Goal: Information Seeking & Learning: Learn about a topic

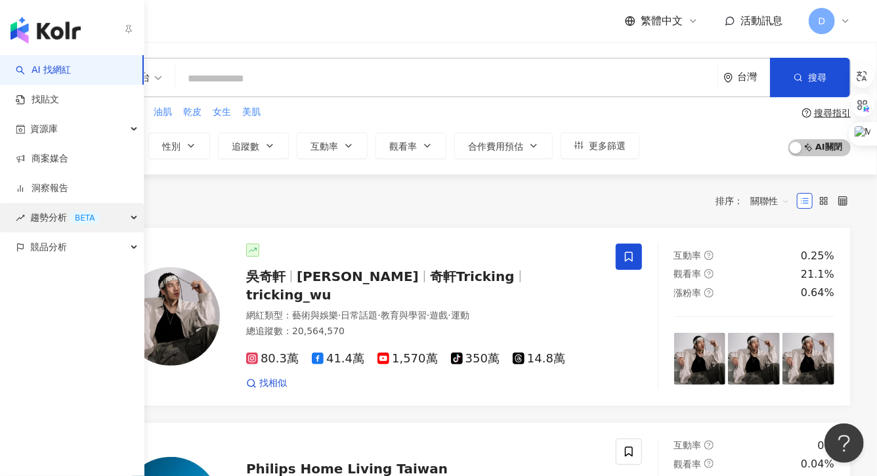
click at [60, 217] on span "趨勢分析 BETA" at bounding box center [65, 218] width 70 height 30
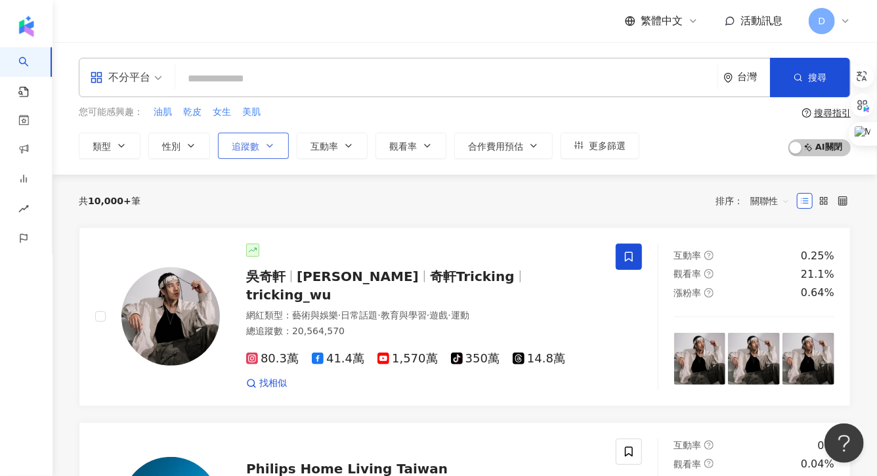
click at [252, 149] on span "追蹤數" at bounding box center [246, 146] width 28 height 10
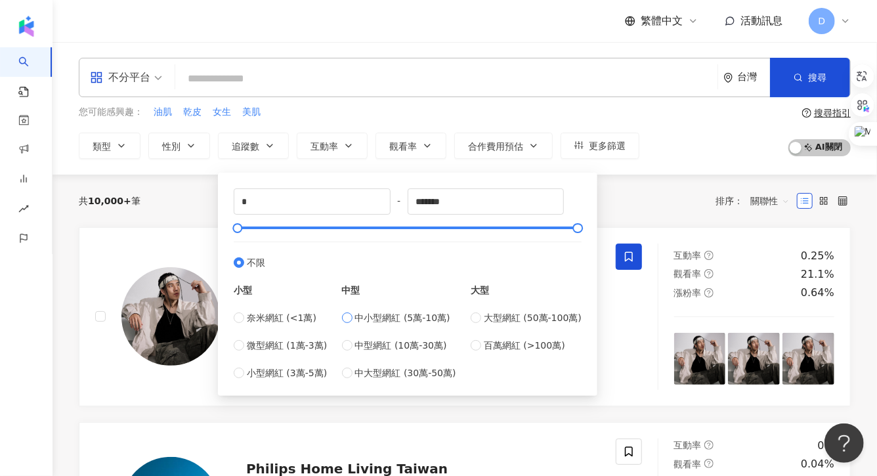
click at [358, 317] on span "中小型網紅 (5萬-10萬)" at bounding box center [402, 317] width 95 height 14
type input "*****"
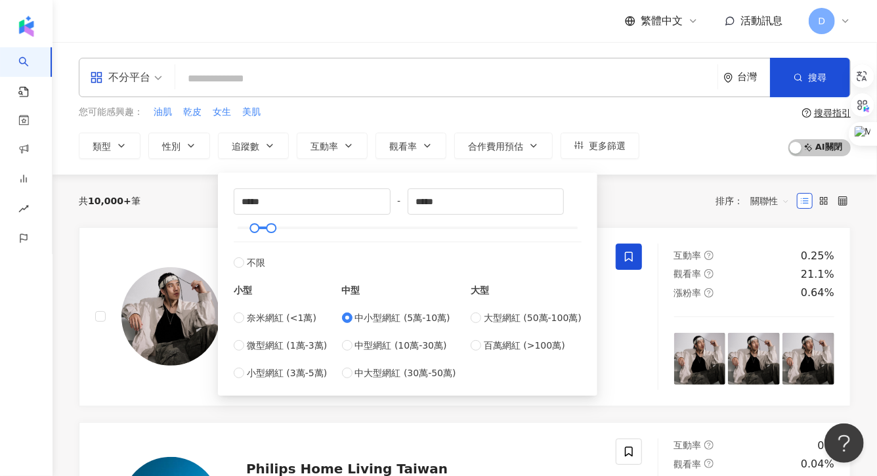
click at [424, 114] on div "您可能感興趣： 油肌 乾皮 女生 美肌" at bounding box center [359, 112] width 560 height 14
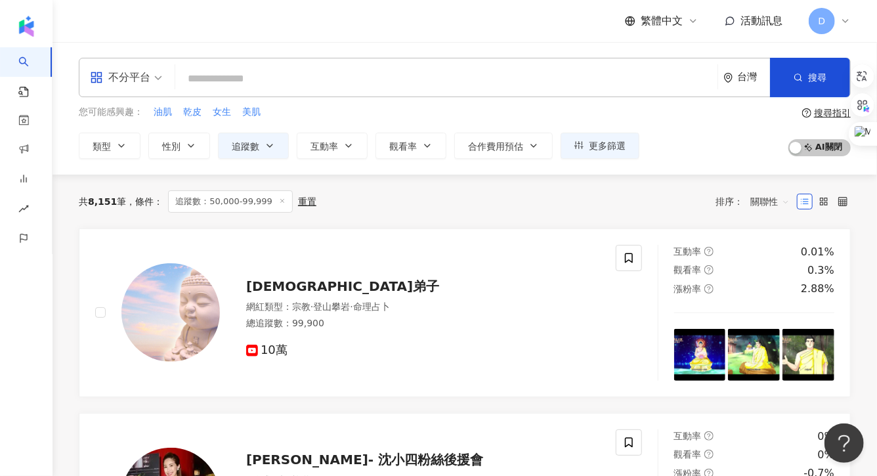
click at [343, 71] on input "search" at bounding box center [446, 78] width 532 height 25
type input "*"
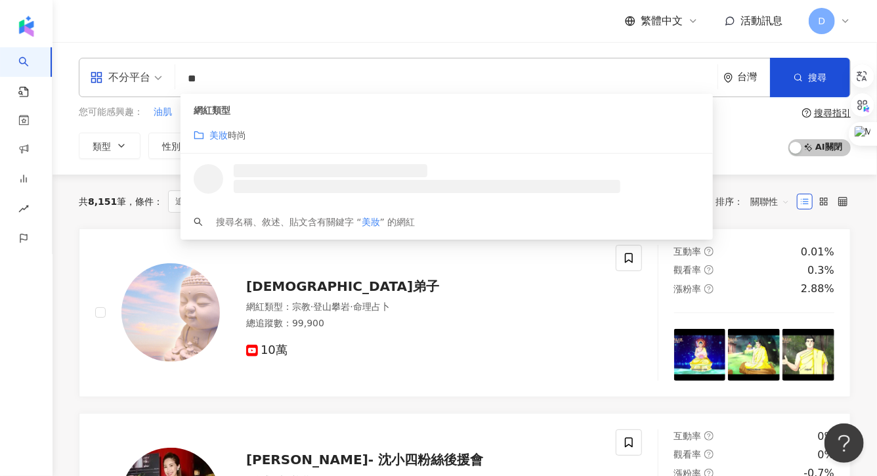
type input "*"
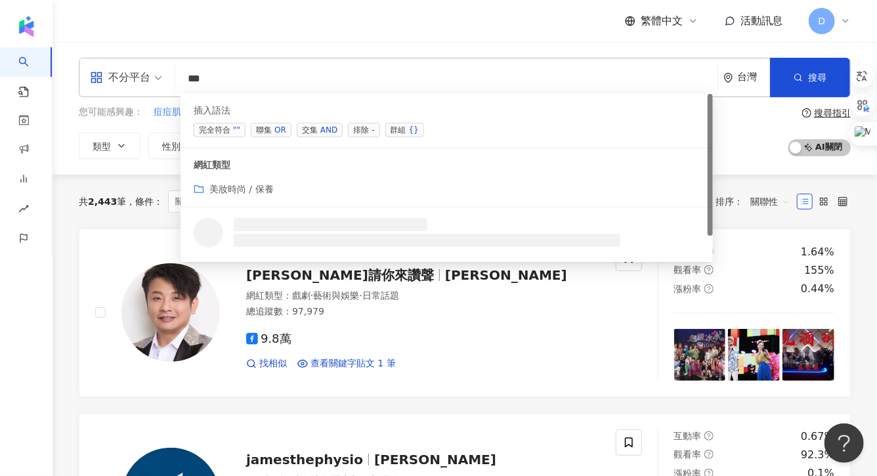
click at [272, 133] on span "聯集 OR" at bounding box center [271, 130] width 41 height 14
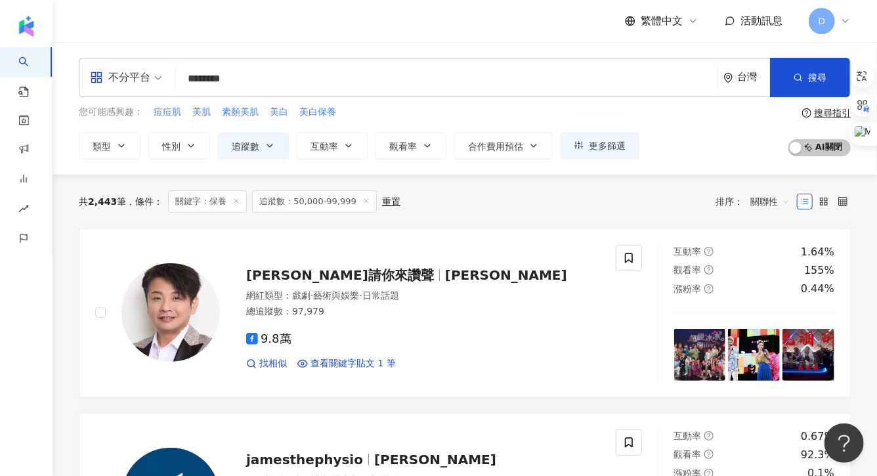
type input "********"
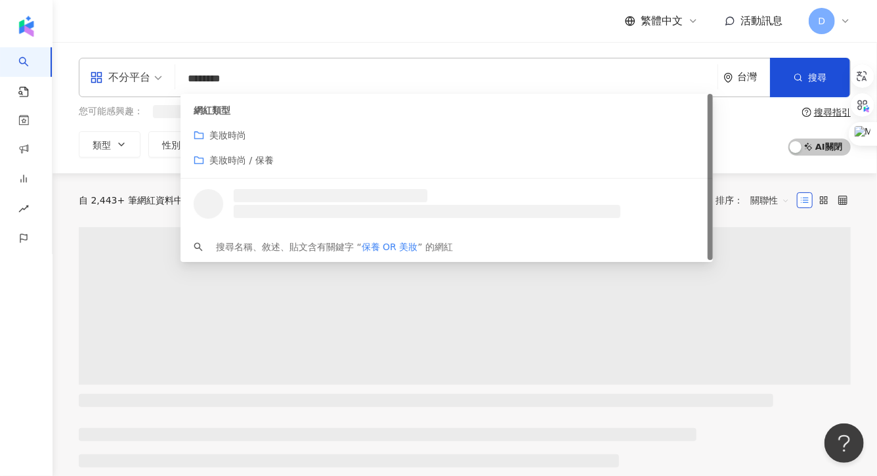
click at [340, 143] on div "網紅類型 美妝時尚 美妝時尚 / 保養" at bounding box center [446, 136] width 532 height 85
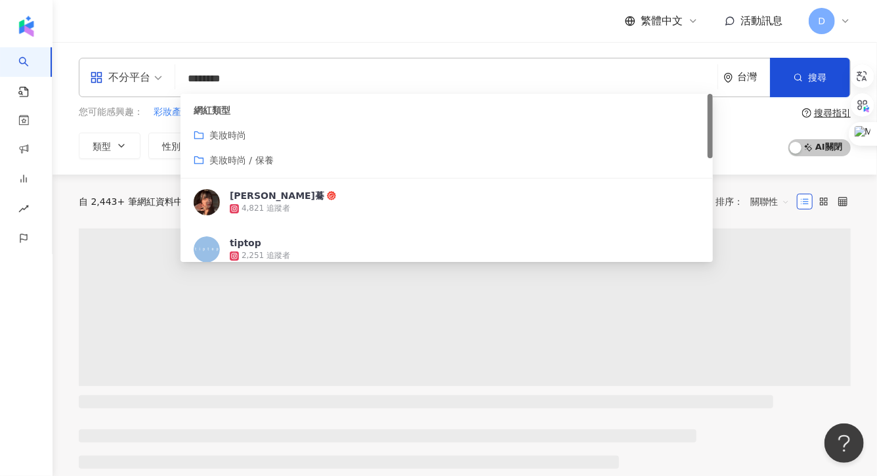
click at [327, 52] on div "不分平台 ******** 台灣 搜尋 customizedTag 386123f0-8d3b-4aa4-97a3-441df656e09e 網紅類型 美妝時…" at bounding box center [464, 108] width 824 height 133
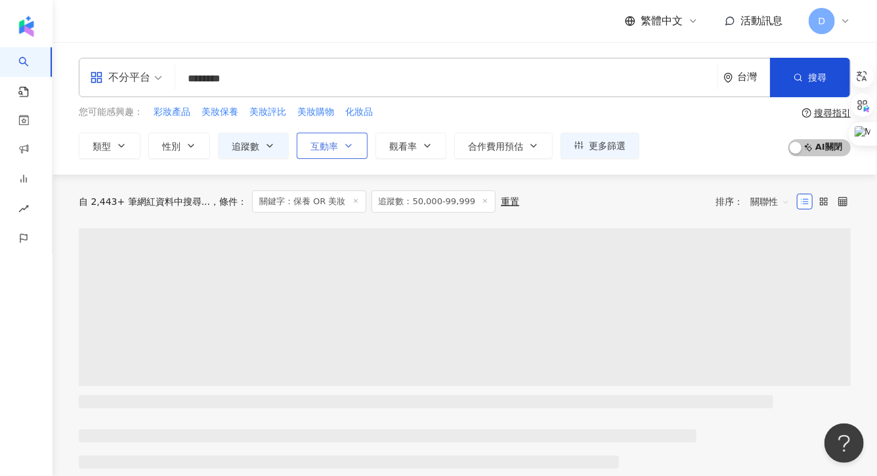
click at [335, 134] on button "互動率" at bounding box center [332, 146] width 71 height 26
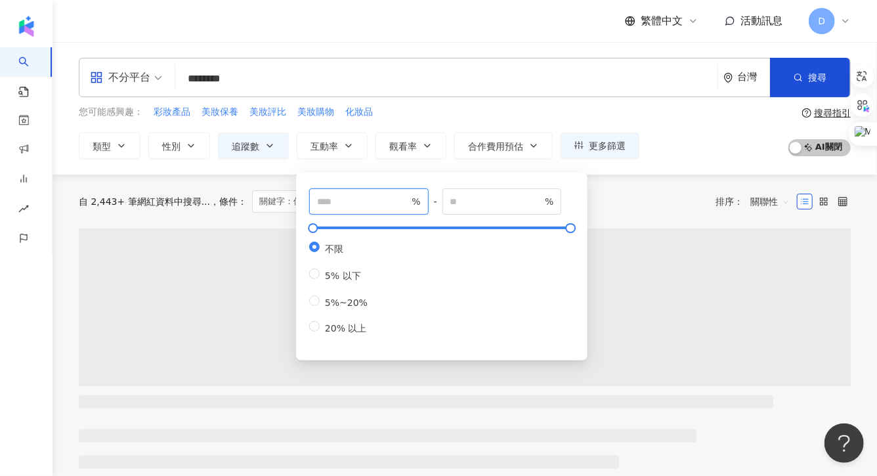
click at [361, 210] on span "%" at bounding box center [368, 201] width 119 height 26
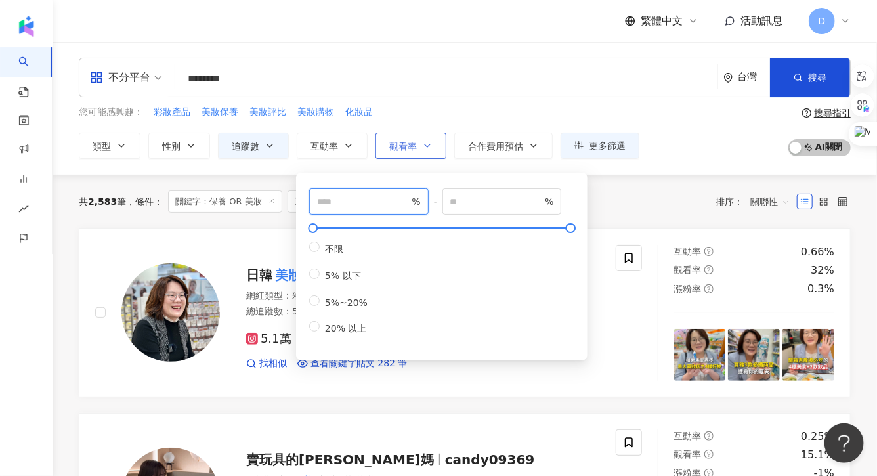
type input "*"
click at [415, 153] on button "觀看率" at bounding box center [410, 146] width 71 height 26
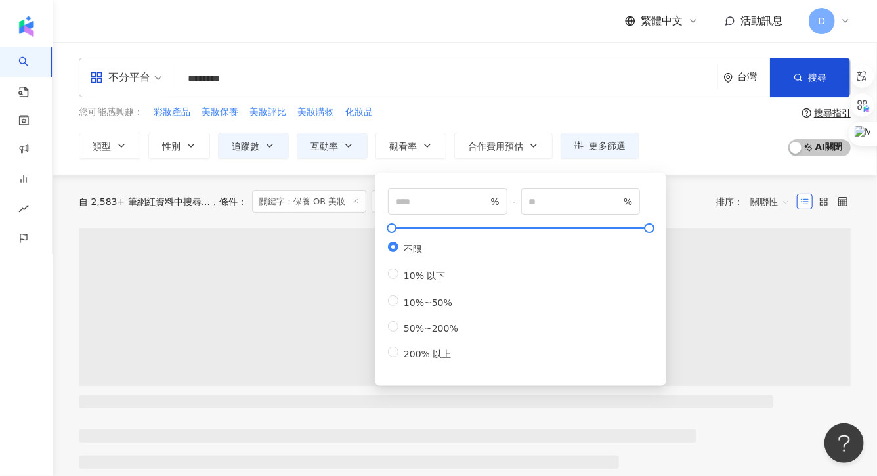
click at [426, 215] on div "% - % 不限 10% 以下 10%~50% 50%~200% 200% 以上" at bounding box center [520, 274] width 265 height 173
click at [422, 207] on input "number" at bounding box center [442, 201] width 92 height 14
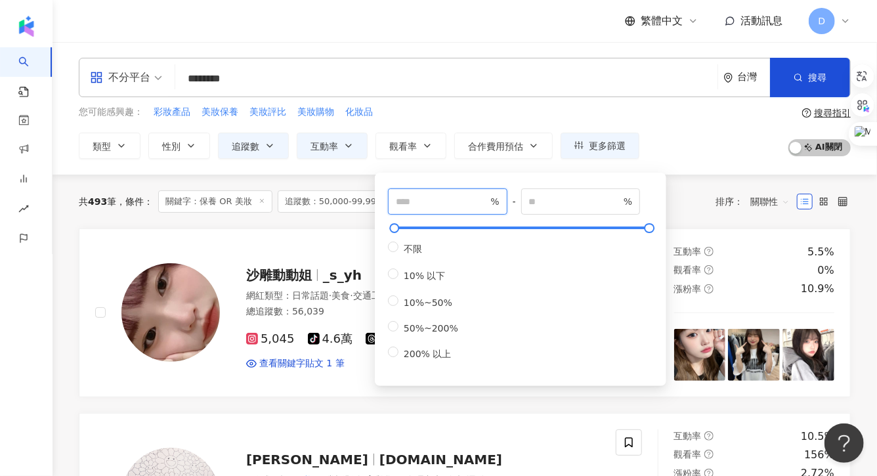
type input "***"
click at [415, 121] on div "您可能感興趣： 彩妝產品 美妝保養 美妝評比 美妝購物 化妝品 類型 性別 追蹤數 互動率 觀看率 合作費用預估 更多篩選 ***** - ***** 不限 …" at bounding box center [359, 132] width 560 height 54
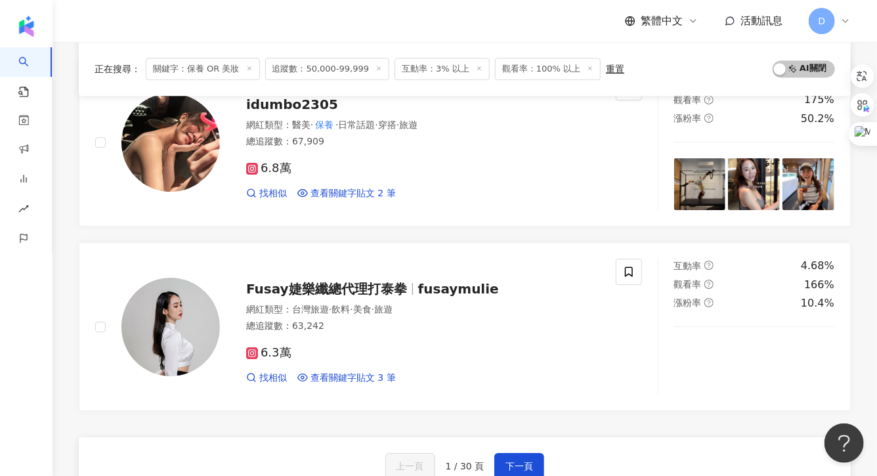
scroll to position [2251, 0]
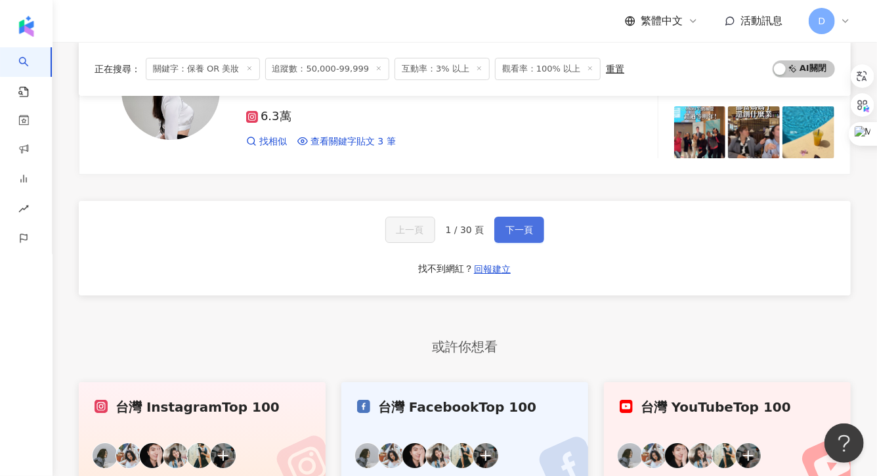
click at [513, 226] on span "下一頁" at bounding box center [519, 229] width 28 height 10
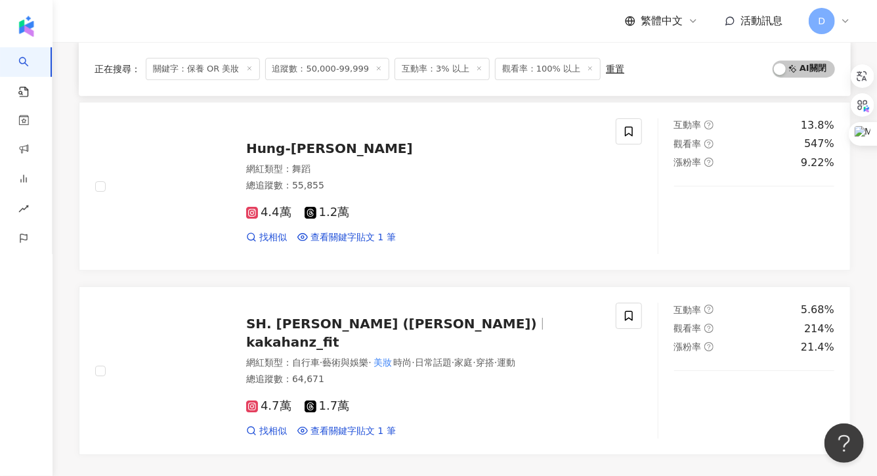
scroll to position [2090, 0]
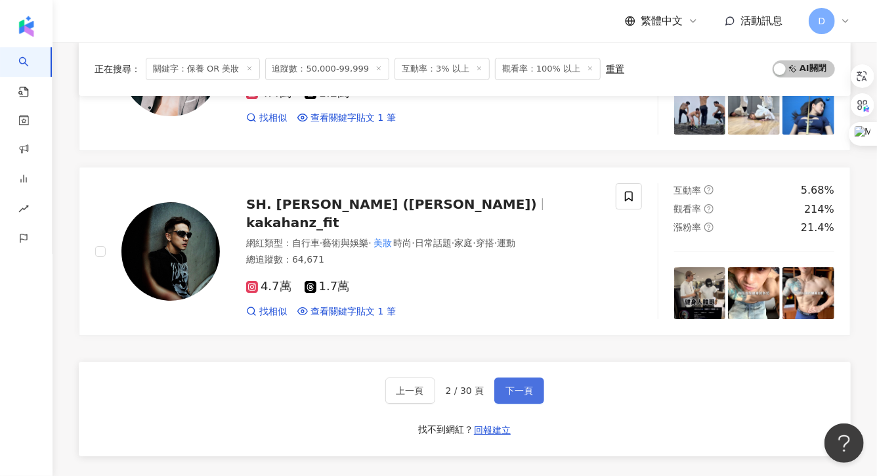
click at [525, 399] on button "下一頁" at bounding box center [519, 390] width 50 height 26
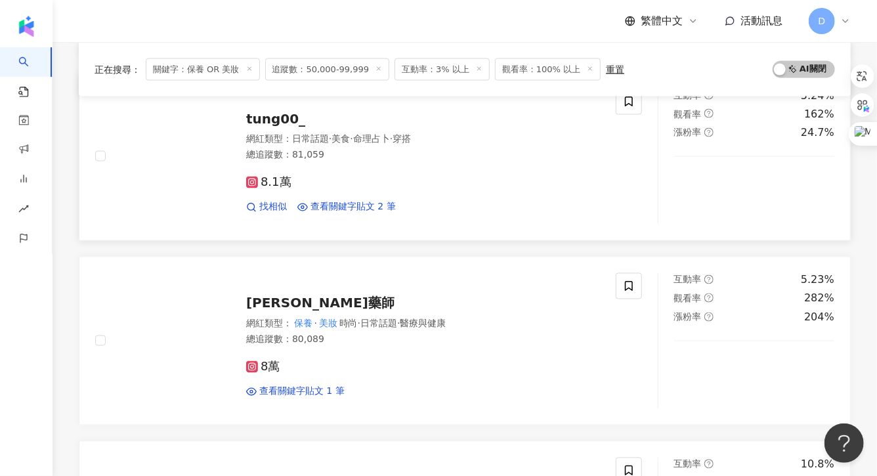
scroll to position [1077, 0]
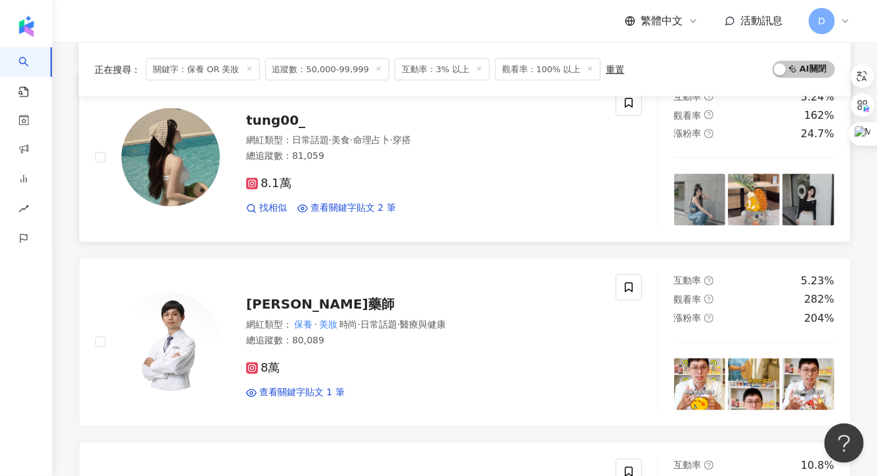
click at [274, 123] on span "tung00_" at bounding box center [275, 120] width 59 height 16
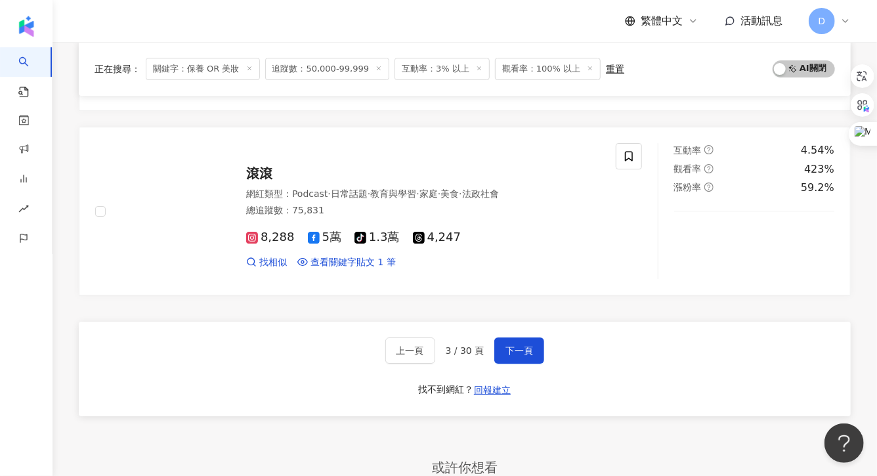
scroll to position [2130, 0]
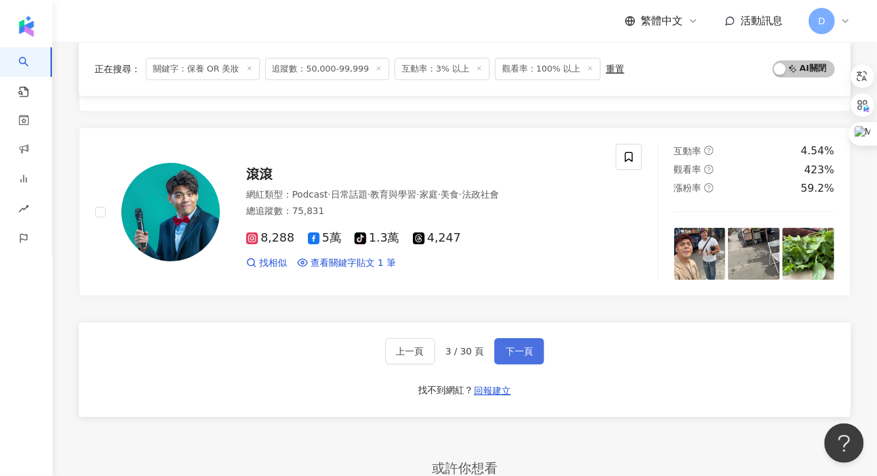
click at [526, 339] on button "下一頁" at bounding box center [519, 351] width 50 height 26
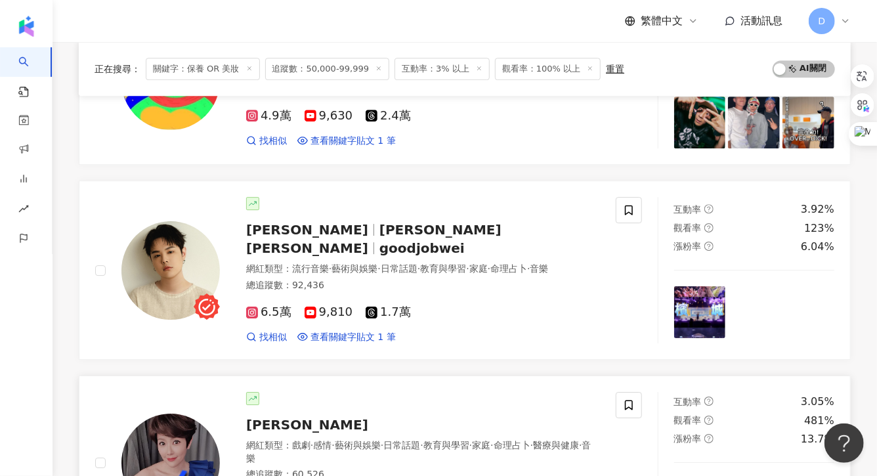
scroll to position [1862, 0]
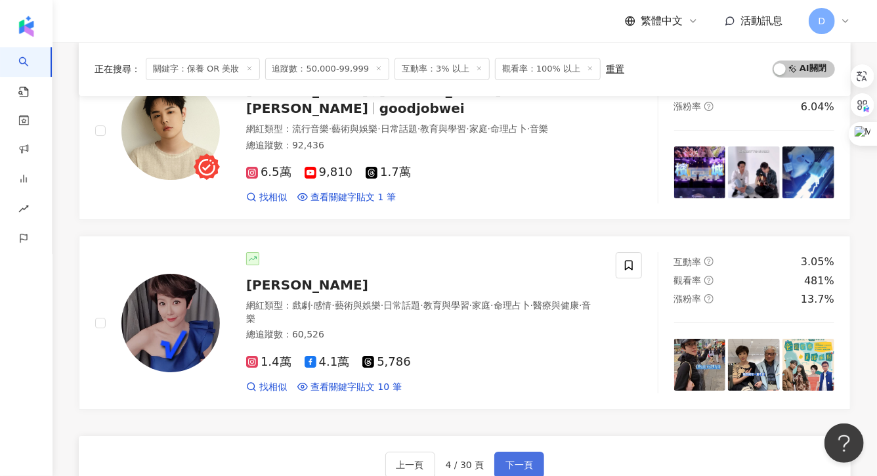
click at [508, 457] on button "下一頁" at bounding box center [519, 464] width 50 height 26
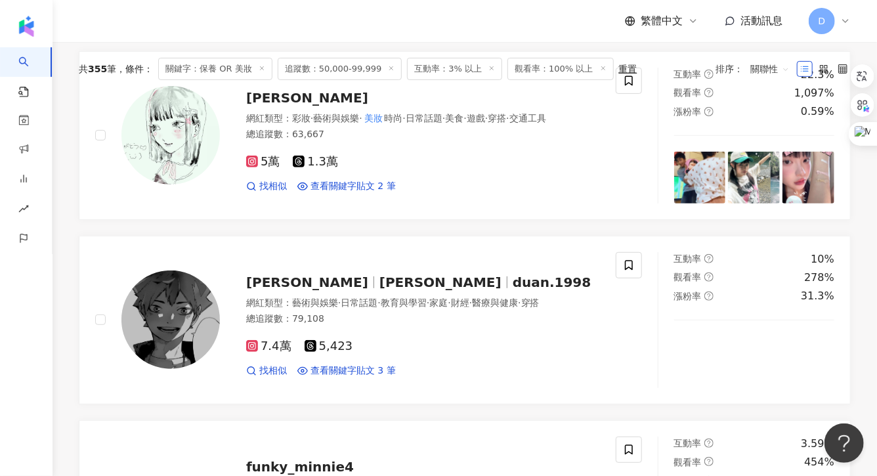
scroll to position [0, 0]
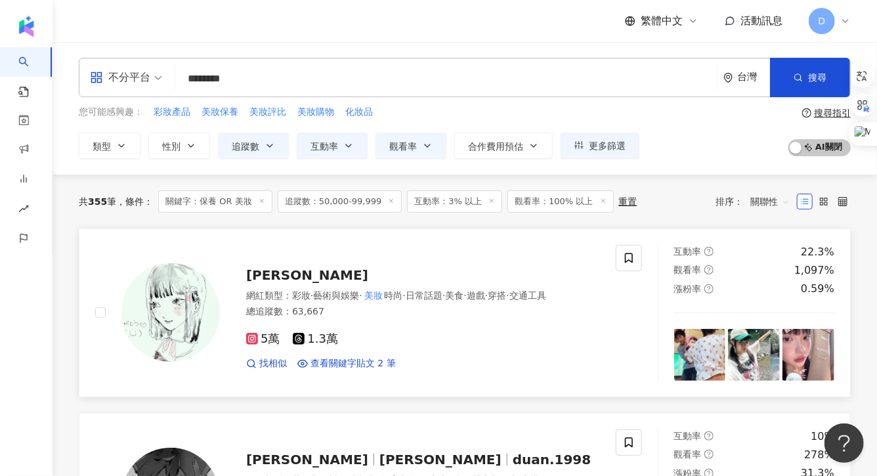
click at [268, 278] on span "韓鈺" at bounding box center [307, 275] width 122 height 16
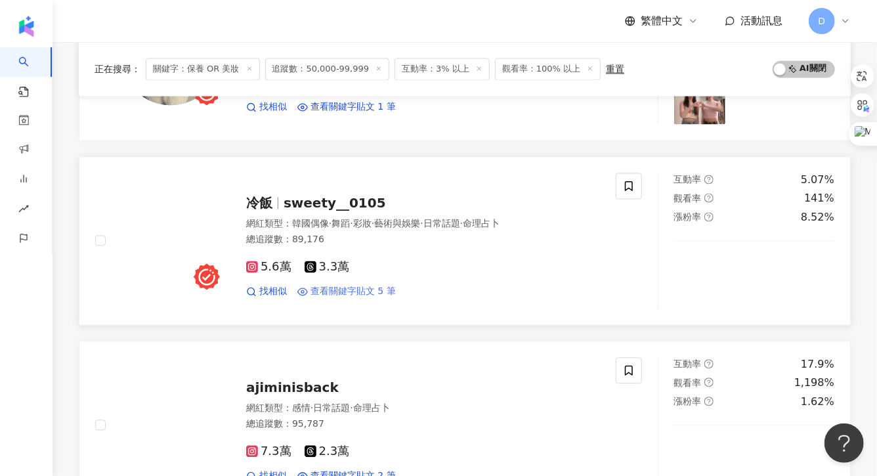
scroll to position [1123, 0]
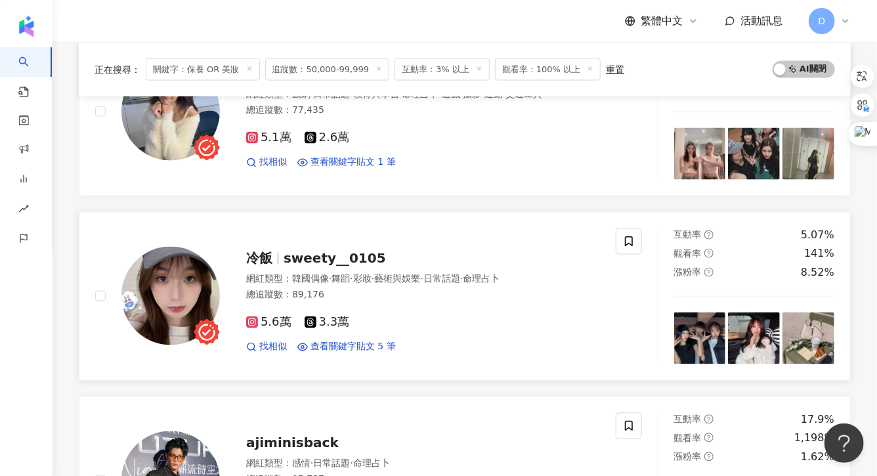
click at [341, 267] on div "冷飯 sweety__0105 網紅類型 ： 韓國偶像 · 舞蹈 · 彩妝 · 藝術與娛樂 · 日常話題 · 命理占卜 總追蹤數 ： 89,176 5.6萬 …" at bounding box center [410, 296] width 380 height 115
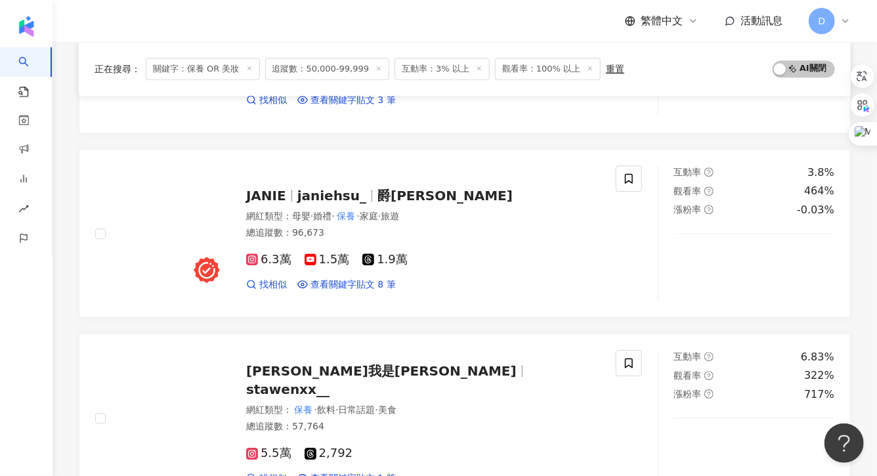
scroll to position [1739, 0]
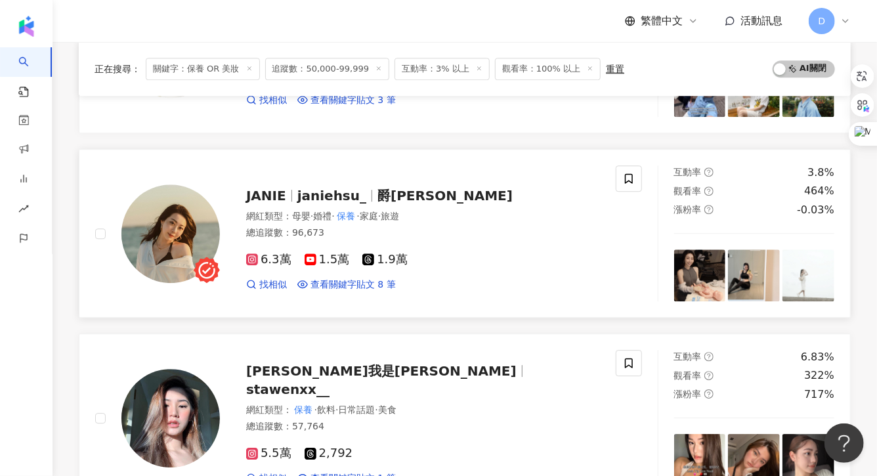
click at [328, 198] on span "janiehsu_" at bounding box center [331, 196] width 69 height 16
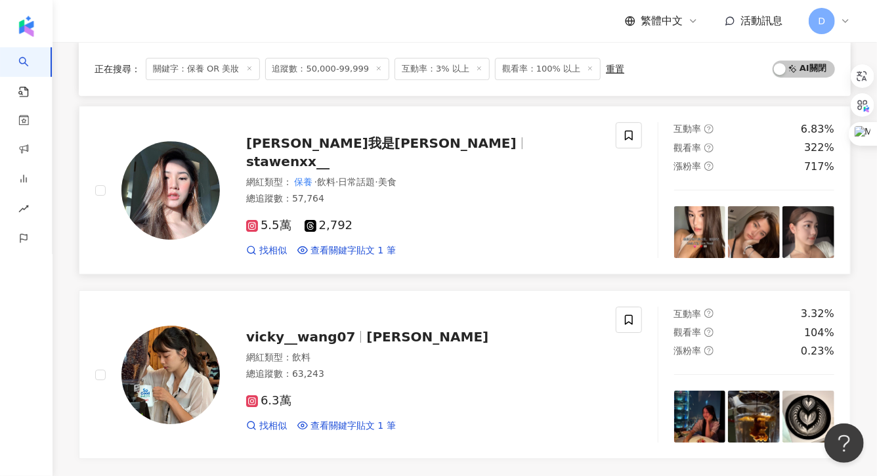
scroll to position [1969, 0]
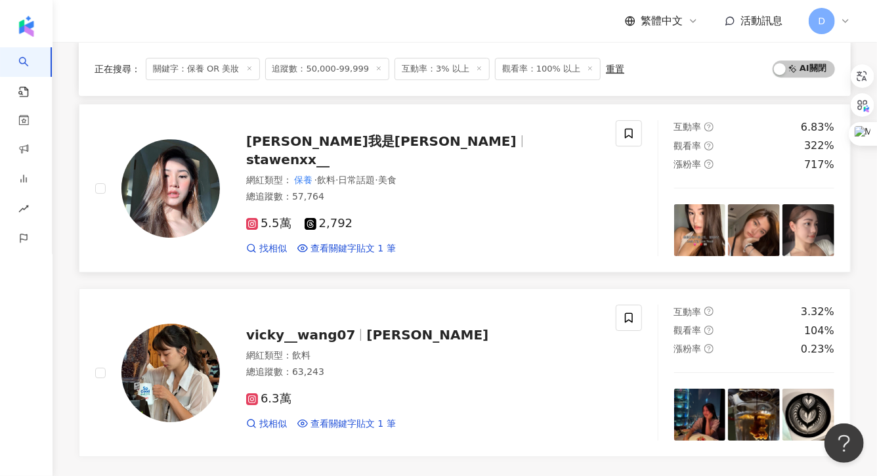
click at [352, 149] on span "Stacey Chen我是陳玟" at bounding box center [381, 141] width 270 height 16
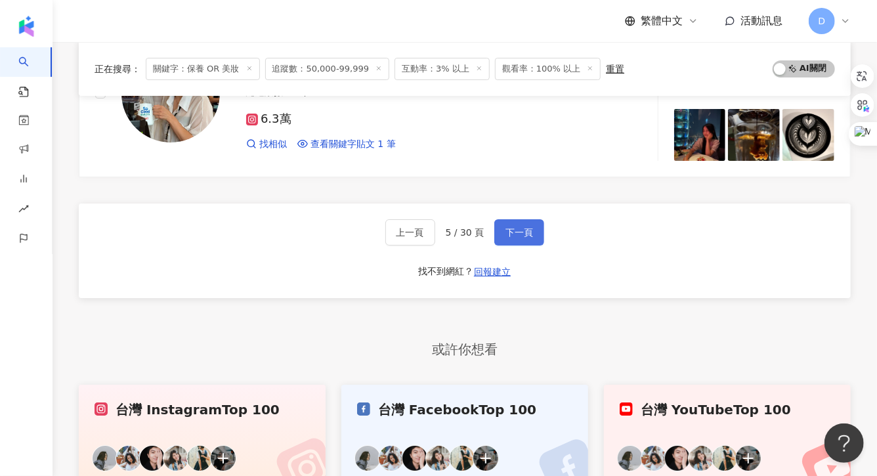
click at [511, 222] on button "下一頁" at bounding box center [519, 232] width 50 height 26
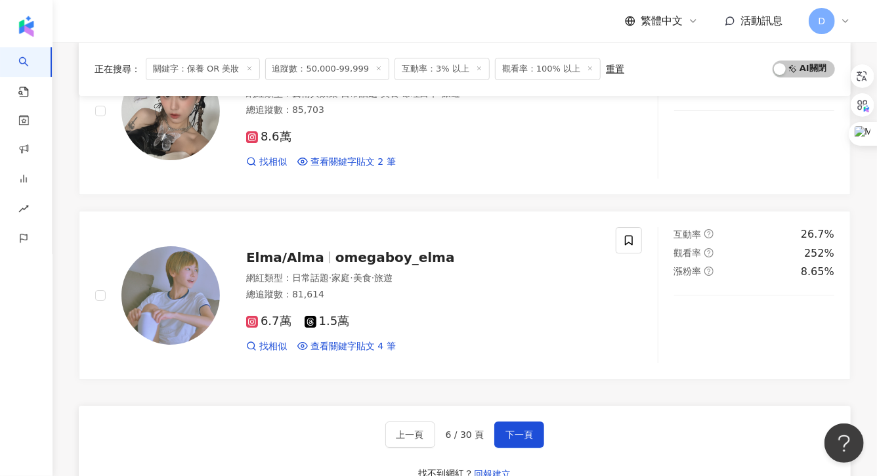
scroll to position [2080, 0]
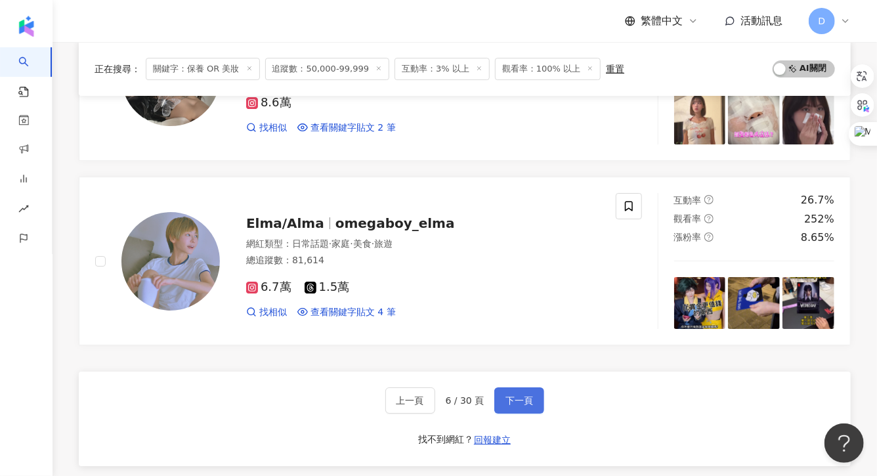
click at [520, 395] on span "下一頁" at bounding box center [519, 400] width 28 height 10
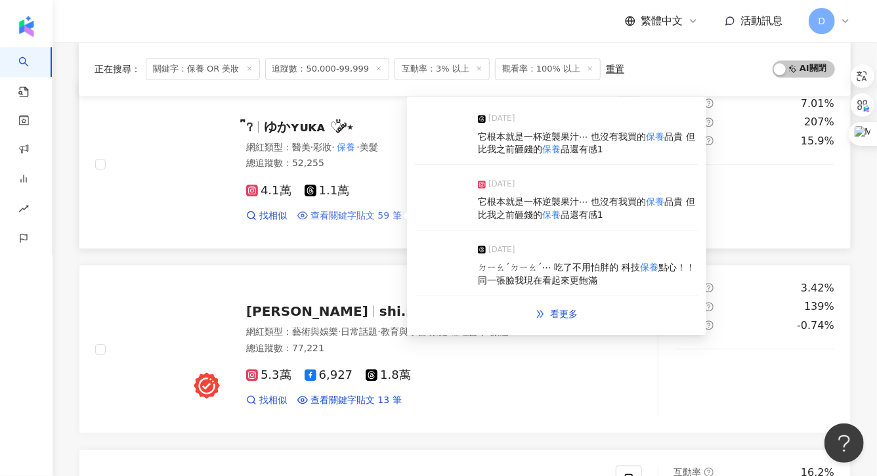
scroll to position [1766, 0]
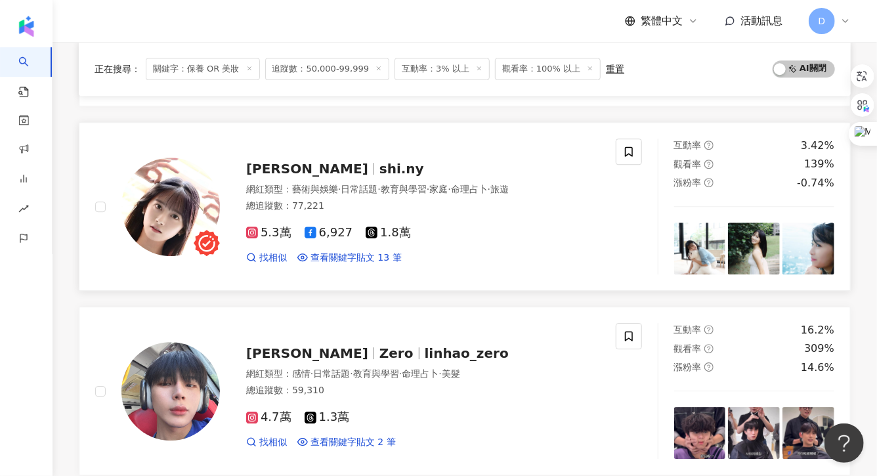
click at [324, 170] on span "Shinny蔡宛妮" at bounding box center [307, 169] width 122 height 16
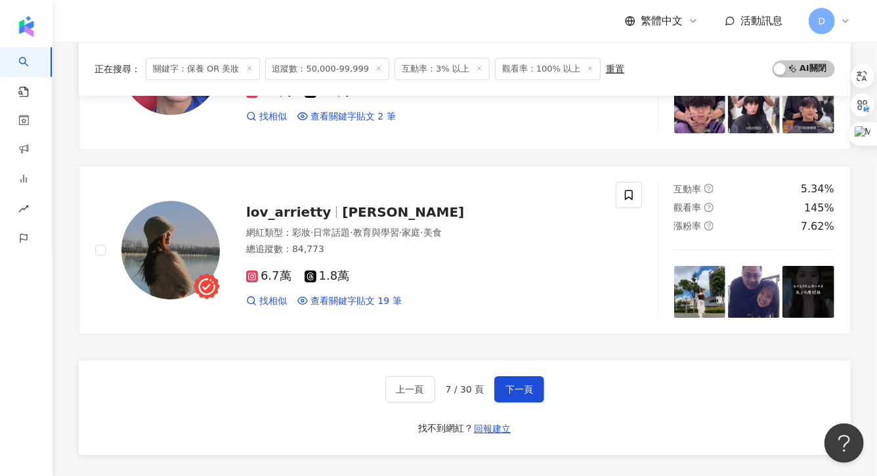
scroll to position [2095, 0]
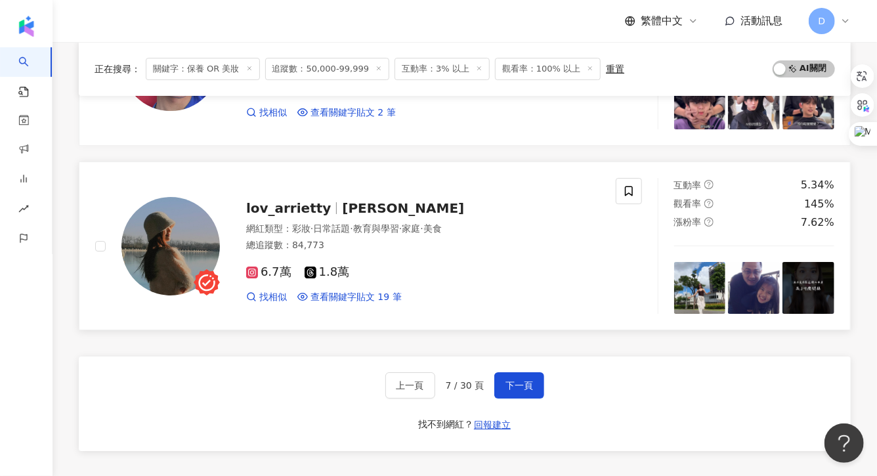
click at [314, 216] on div "lov_arrietty 黃允 網紅類型 ： 彩妝 · 日常話題 · 教育與學習 · 家庭 · 美食 總追蹤數 ： 84,773 6.7萬 1.8萬 找相似 …" at bounding box center [410, 245] width 380 height 115
click at [539, 385] on button "下一頁" at bounding box center [519, 385] width 50 height 26
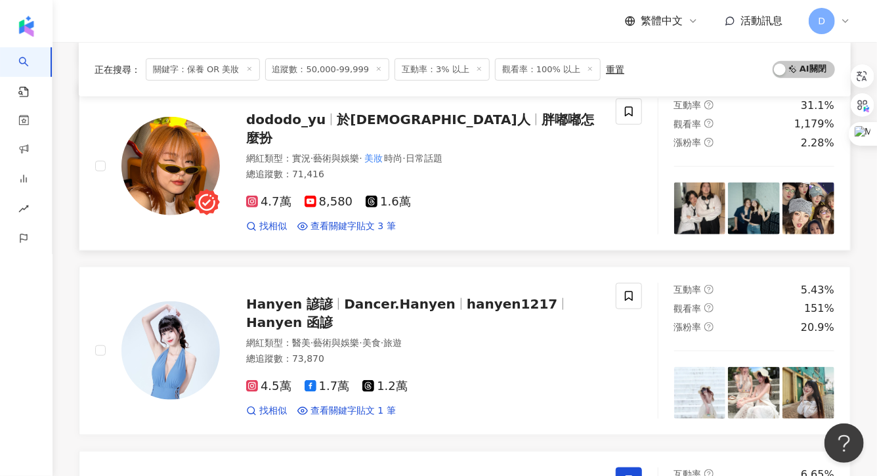
scroll to position [0, 0]
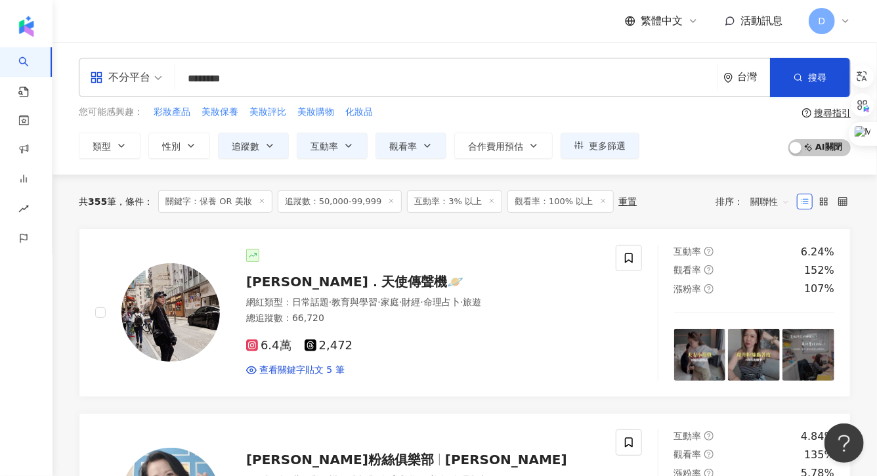
click at [123, 85] on div "不分平台" at bounding box center [120, 77] width 60 height 21
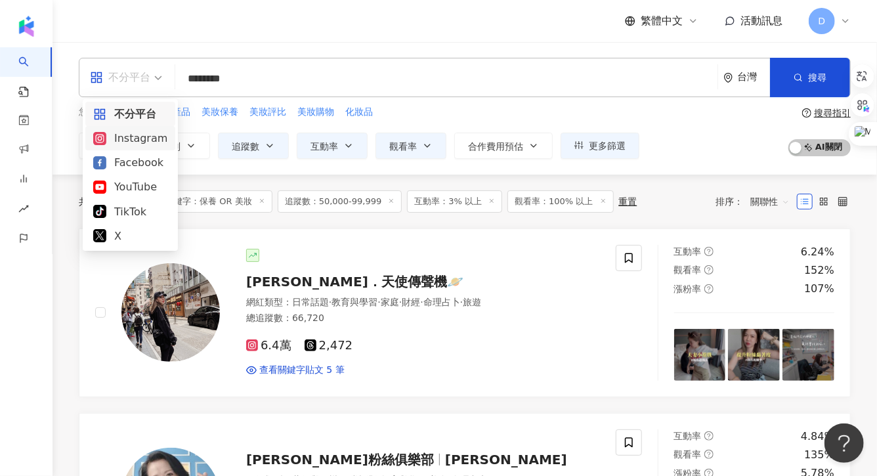
click at [144, 141] on div "Instagram" at bounding box center [130, 138] width 74 height 16
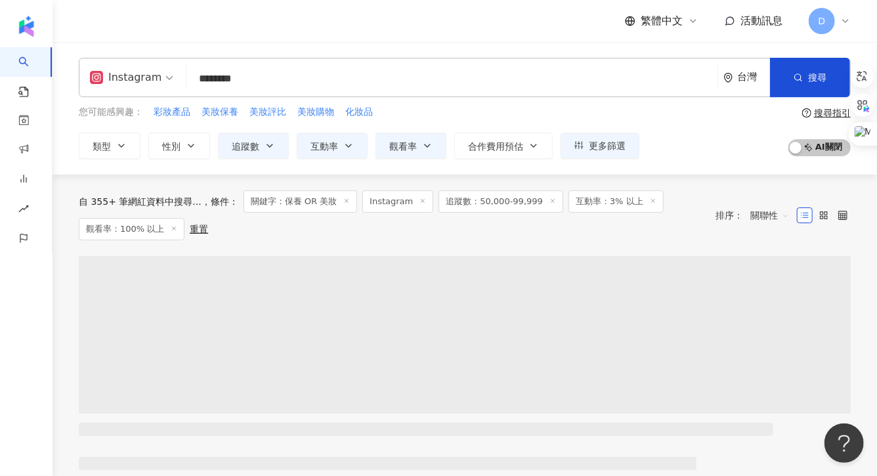
click at [419, 28] on div "繁體中文 活動訊息 D" at bounding box center [465, 21] width 772 height 42
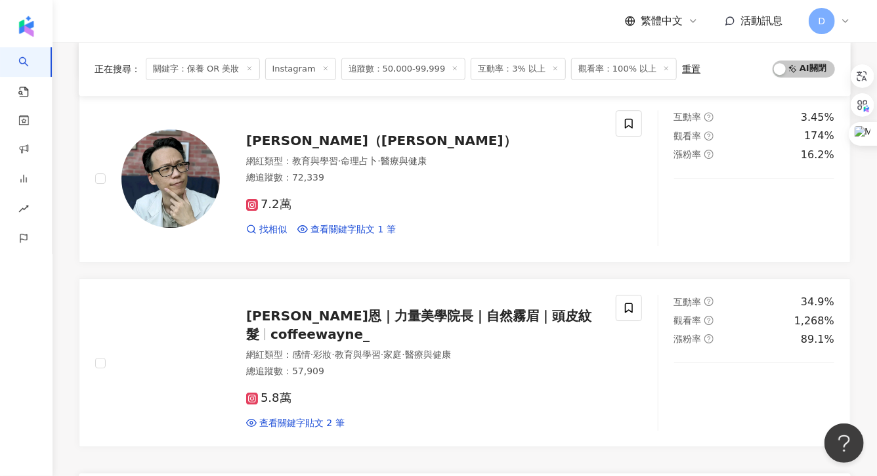
scroll to position [2168, 0]
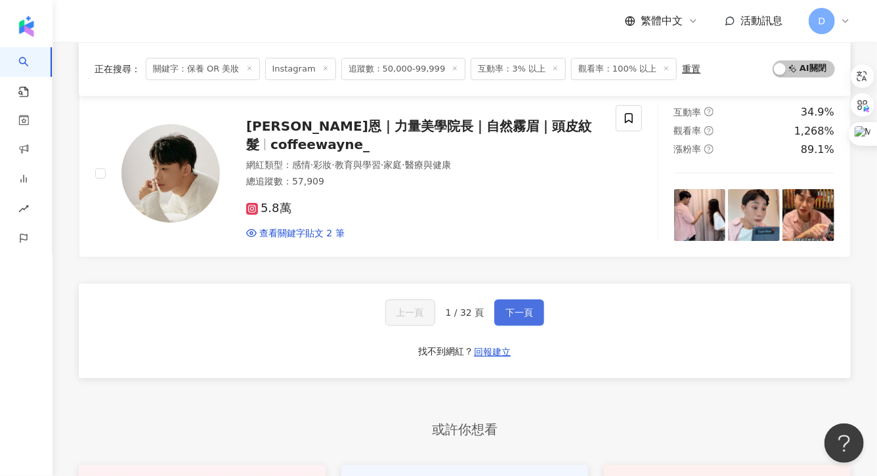
click at [516, 308] on span "下一頁" at bounding box center [519, 312] width 28 height 10
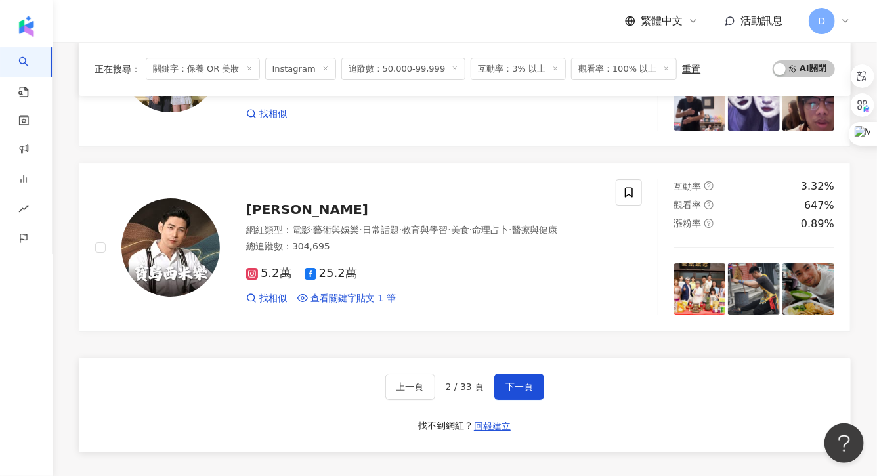
scroll to position [2120, 0]
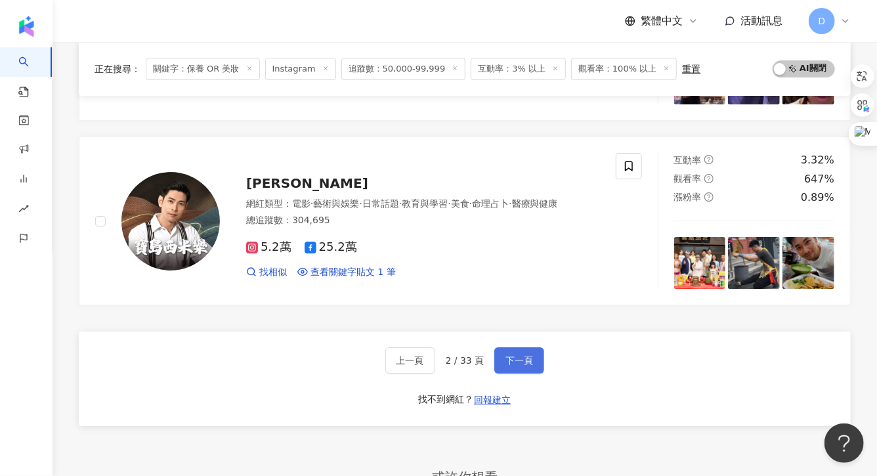
click at [531, 359] on span "下一頁" at bounding box center [519, 360] width 28 height 10
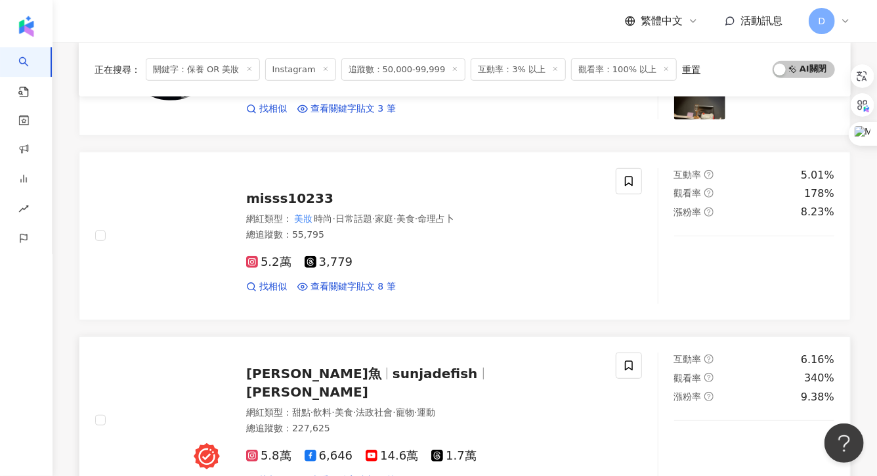
scroll to position [260, 0]
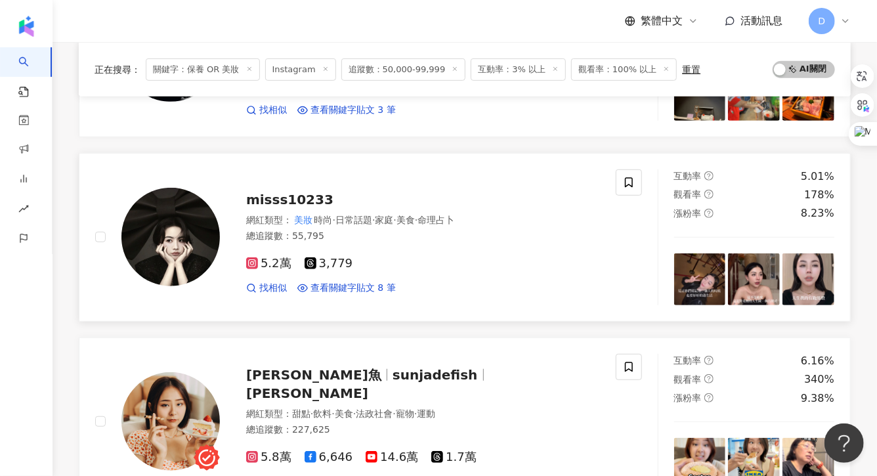
click at [279, 207] on div "misss10233 網紅類型 ： 美妝 時尚 · 日常話題 · 家庭 · 美食 · 命理占卜 總追蹤數 ： 55,795 5.2萬 3,779 找相似 查看…" at bounding box center [410, 237] width 380 height 115
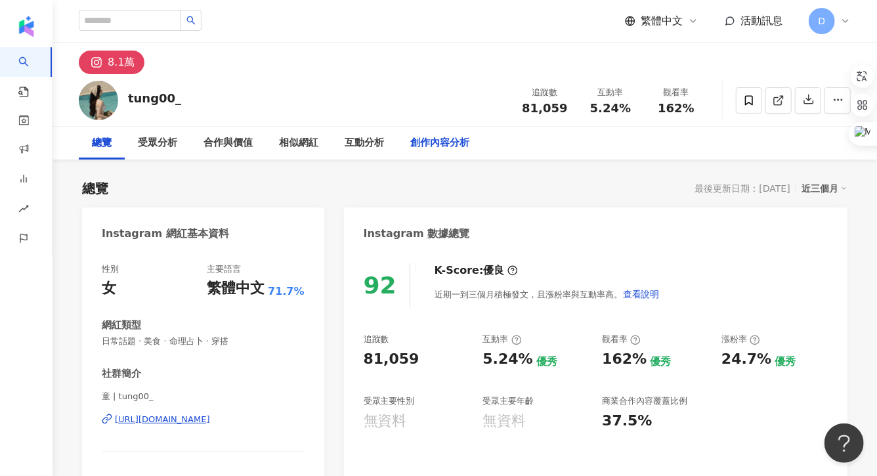
click at [434, 140] on div "創作內容分析" at bounding box center [439, 143] width 59 height 16
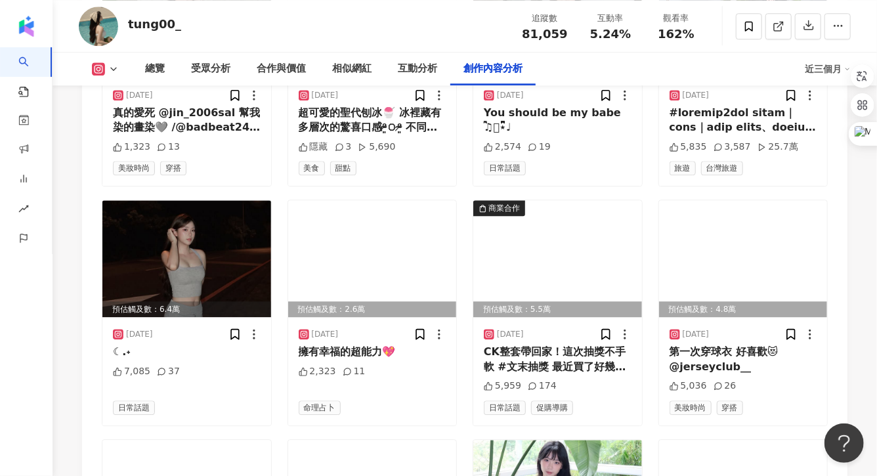
scroll to position [4100, 0]
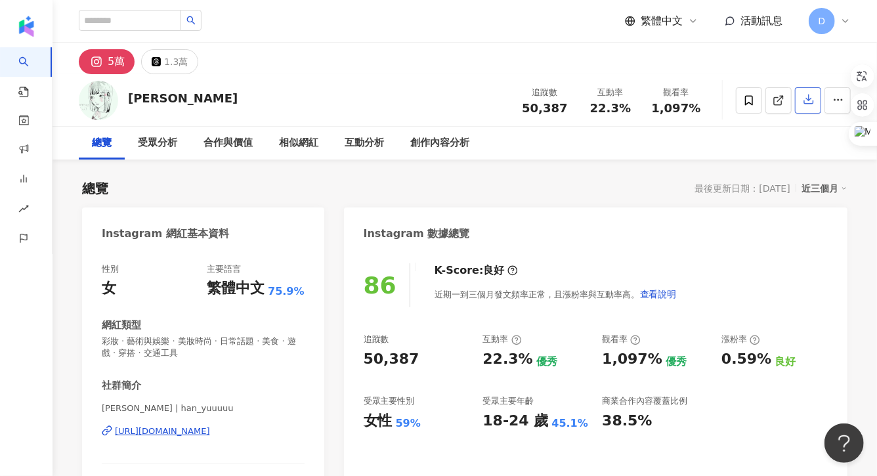
click at [808, 105] on icon "button" at bounding box center [809, 99] width 12 height 12
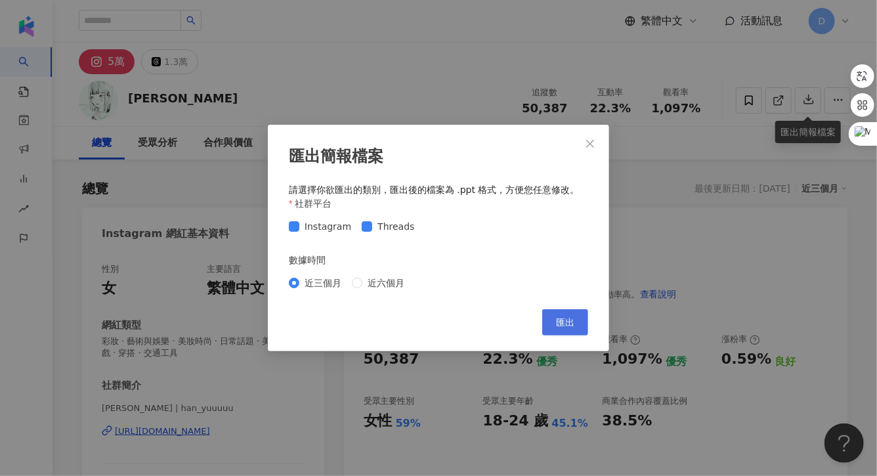
click at [577, 325] on button "匯出" at bounding box center [565, 322] width 46 height 26
click at [587, 146] on icon "close" at bounding box center [590, 143] width 8 height 8
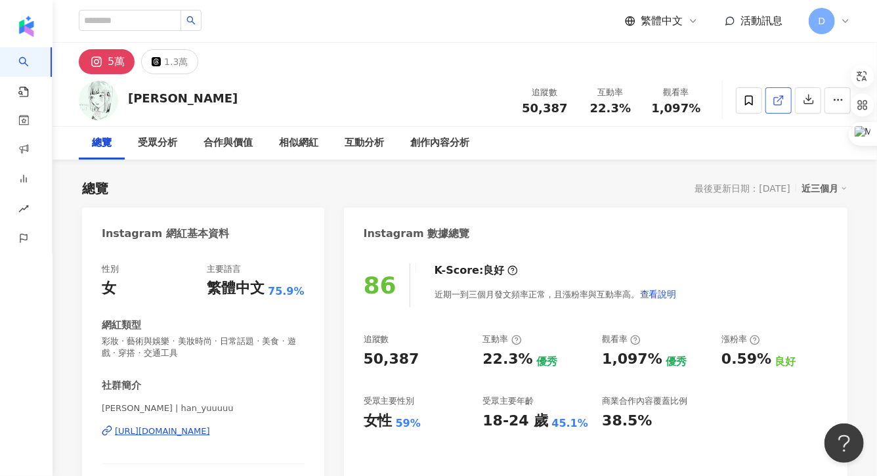
click at [782, 102] on icon at bounding box center [778, 100] width 12 height 12
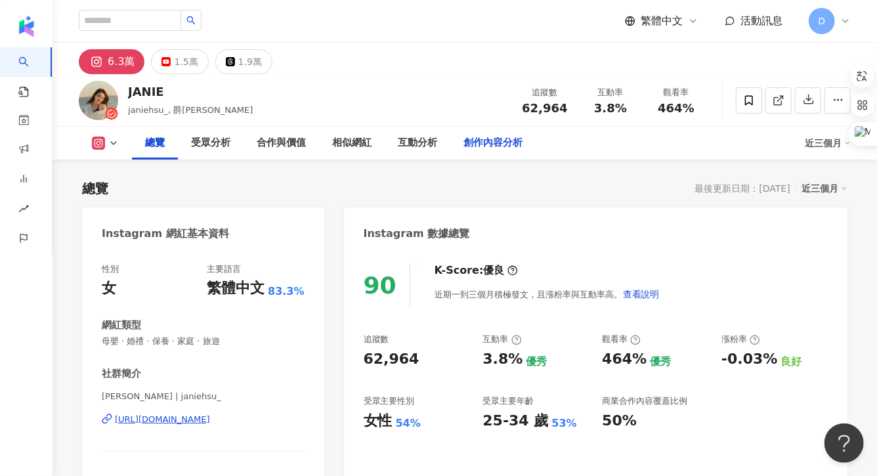
click at [486, 148] on div "創作內容分析" at bounding box center [492, 143] width 59 height 16
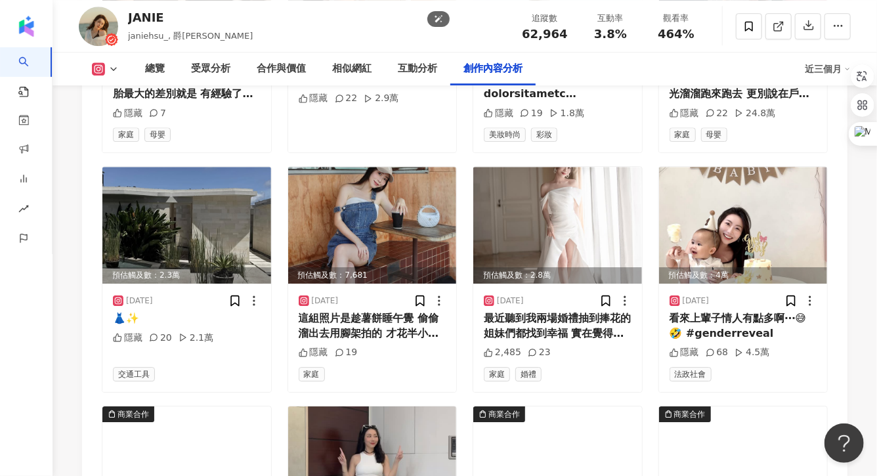
scroll to position [4526, 0]
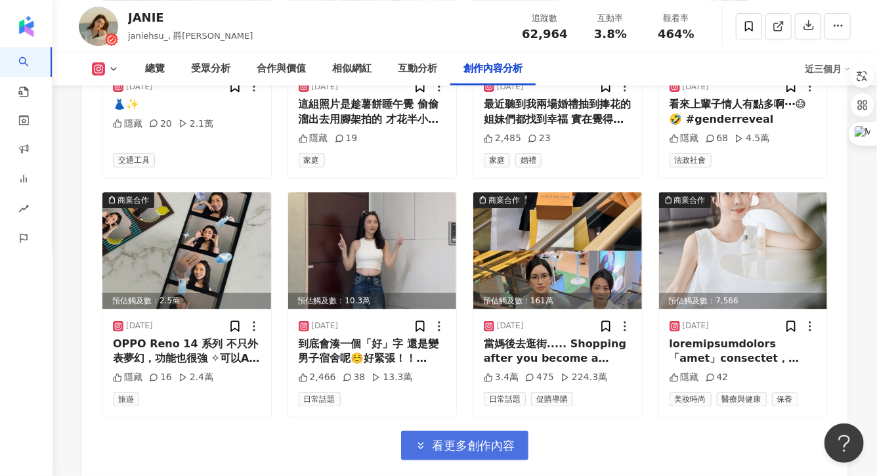
click at [440, 438] on span "看更多創作內容" at bounding box center [473, 445] width 83 height 14
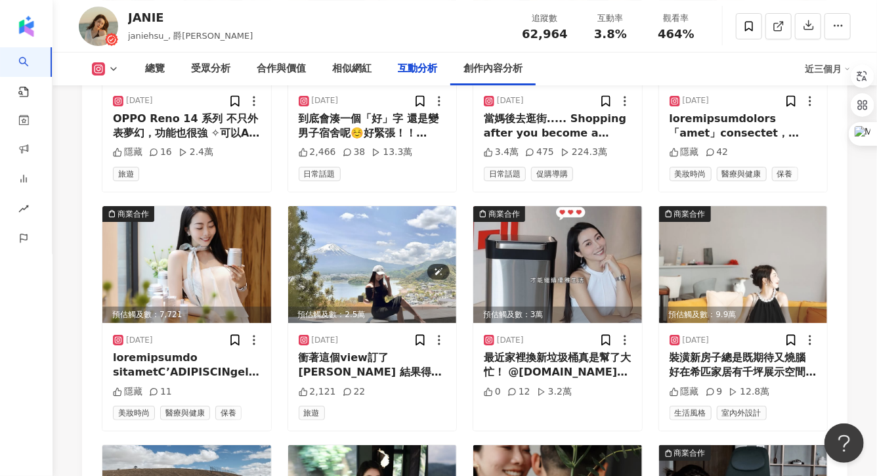
scroll to position [3409, 0]
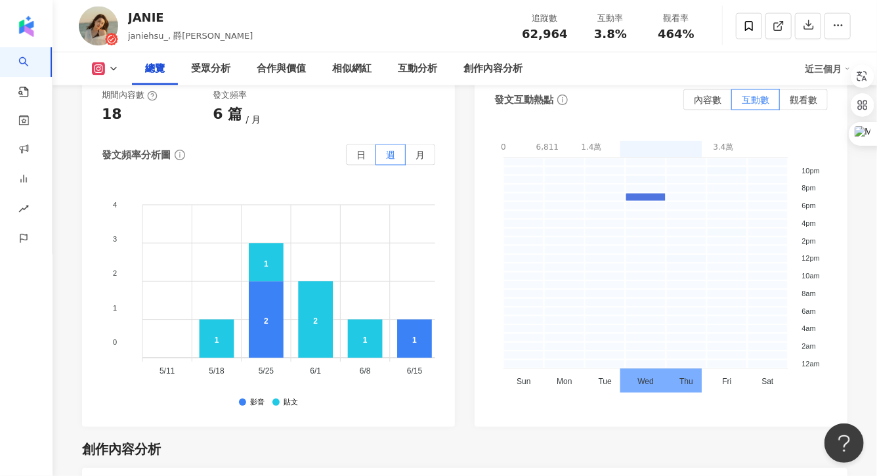
click at [488, 52] on div "JANIE janiehsu_, 爵妮 追蹤數 62,964 互動率 3.8% 觀看率 464%" at bounding box center [464, 26] width 824 height 52
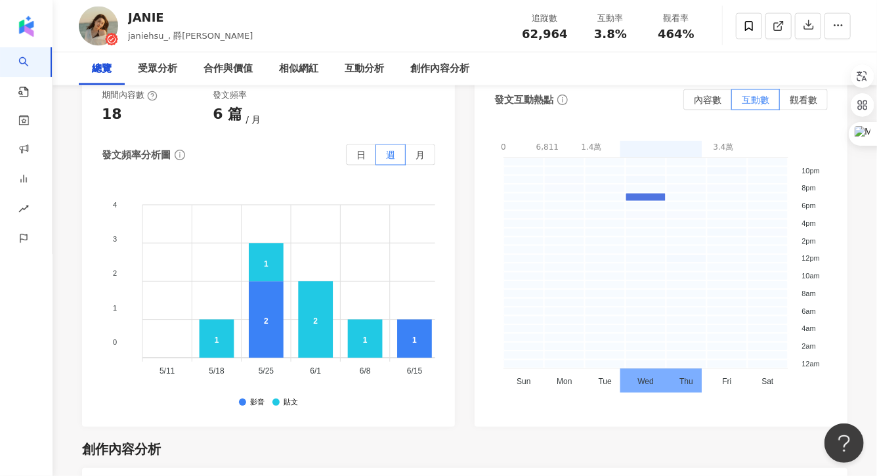
scroll to position [0, 0]
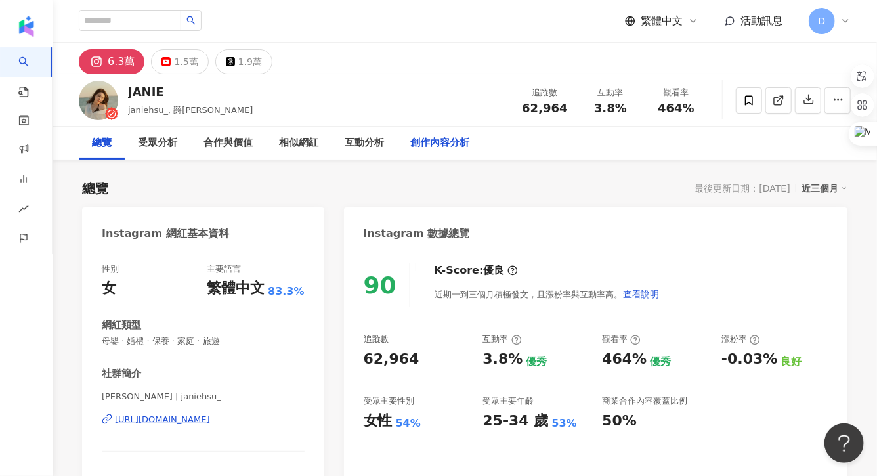
click at [472, 145] on div "創作內容分析" at bounding box center [439, 143] width 85 height 33
click at [804, 96] on icon "button" at bounding box center [809, 99] width 12 height 12
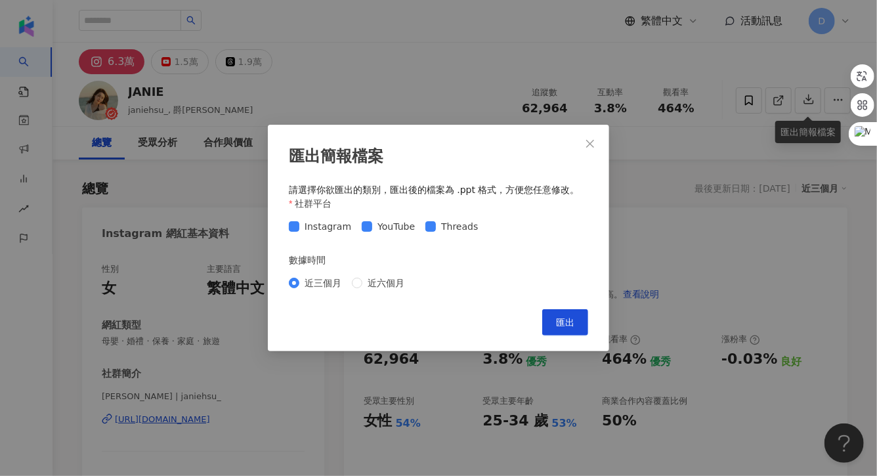
click at [557, 337] on div "匯出簡報檔案 請選擇你欲匯出的類別，匯出後的檔案為 .ppt 格式，方便您任意修改。 社群平台 Instagram YouTube Threads 數據時間 …" at bounding box center [438, 238] width 341 height 226
click at [557, 325] on span "匯出" at bounding box center [565, 322] width 18 height 10
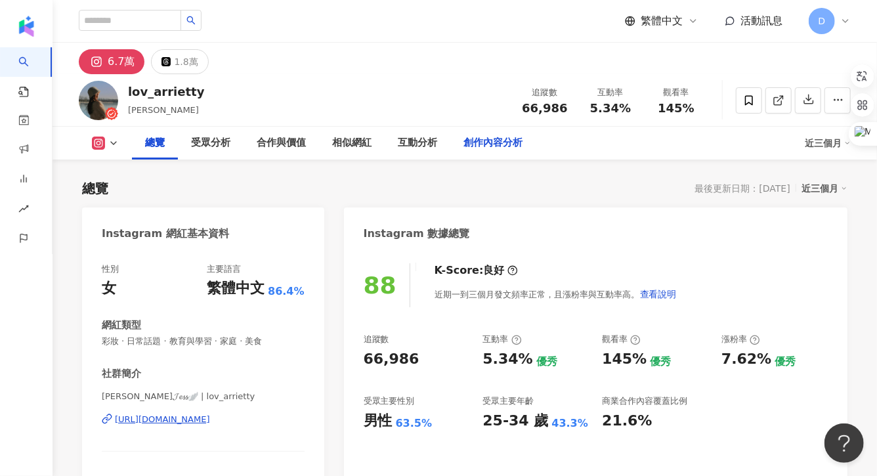
click at [504, 133] on div "創作內容分析" at bounding box center [492, 143] width 85 height 33
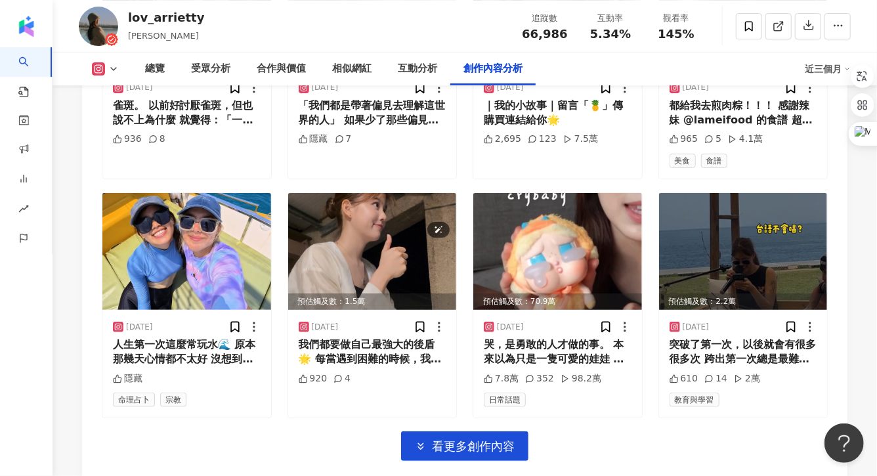
scroll to position [4584, 0]
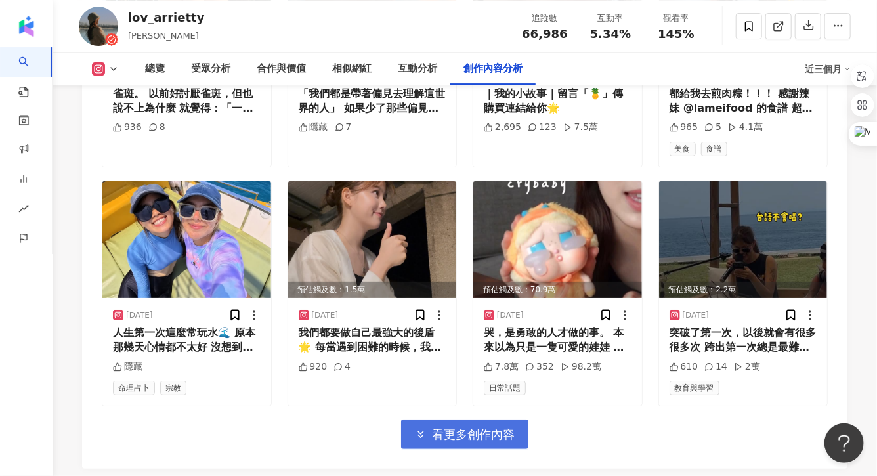
click at [425, 429] on icon "button" at bounding box center [421, 435] width 12 height 12
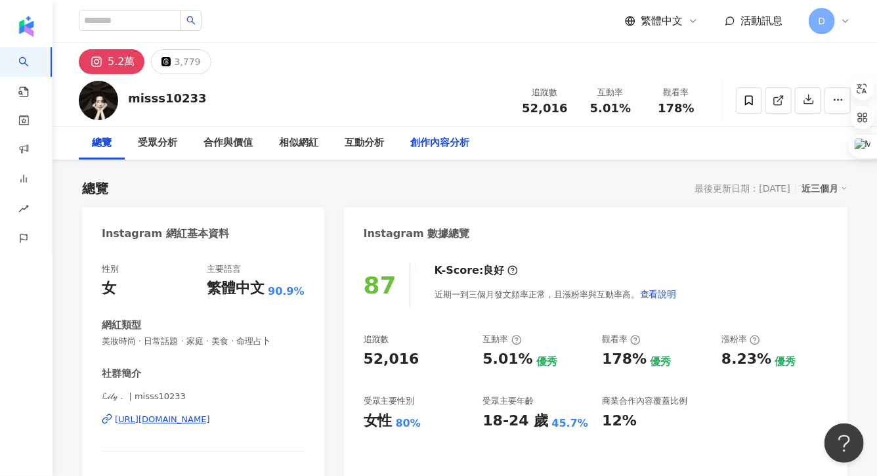
click at [425, 137] on div "創作內容分析" at bounding box center [439, 143] width 59 height 16
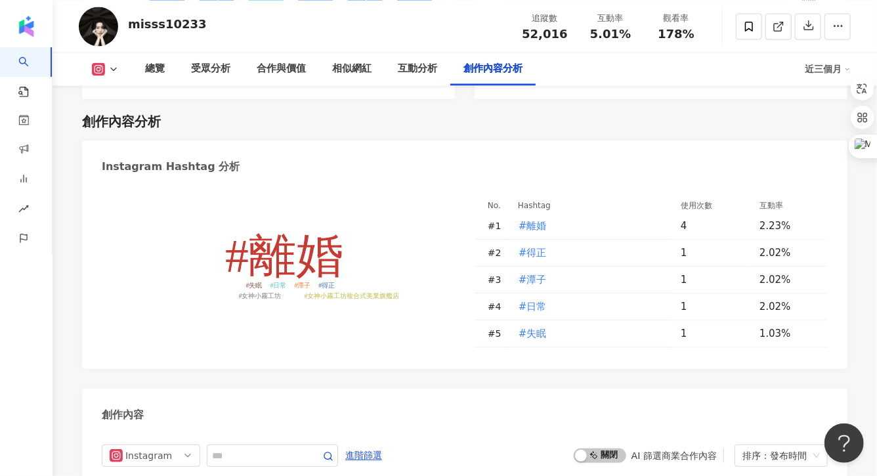
scroll to position [4000, 0]
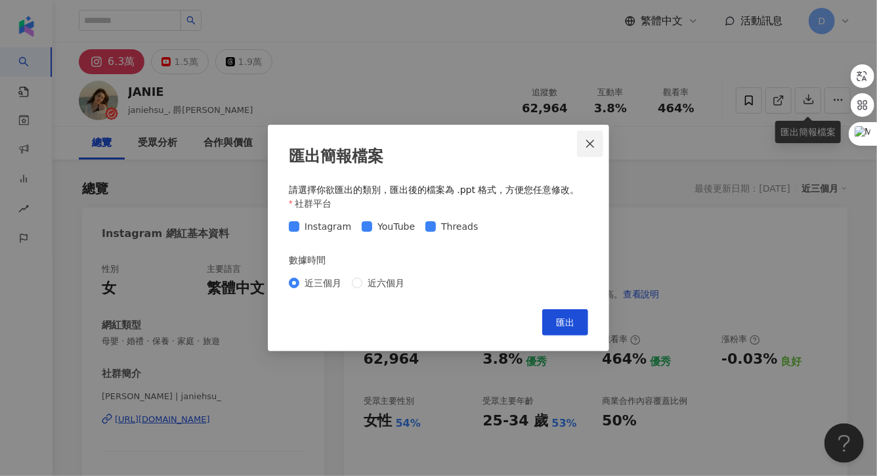
click at [595, 140] on span "Close" at bounding box center [590, 143] width 26 height 10
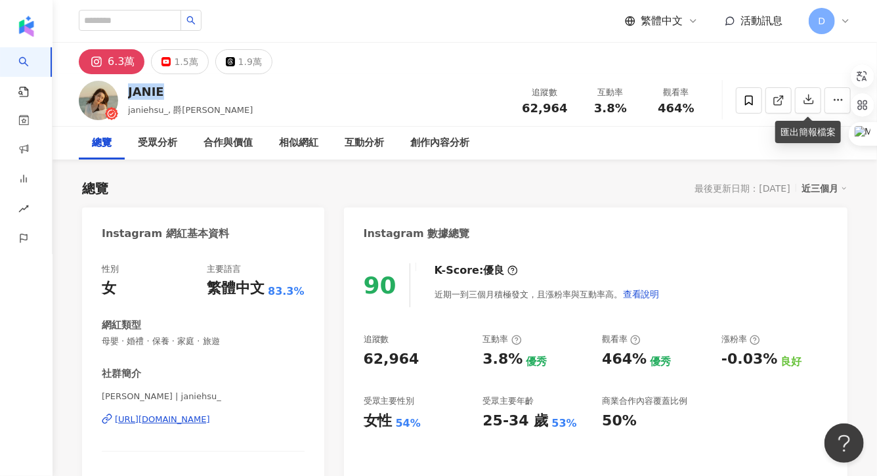
drag, startPoint x: 164, startPoint y: 93, endPoint x: 129, endPoint y: 91, distance: 35.5
click at [129, 91] on div "JANIE" at bounding box center [190, 91] width 125 height 16
click at [773, 97] on icon at bounding box center [778, 100] width 12 height 12
